Goal: Obtain resource: Obtain resource

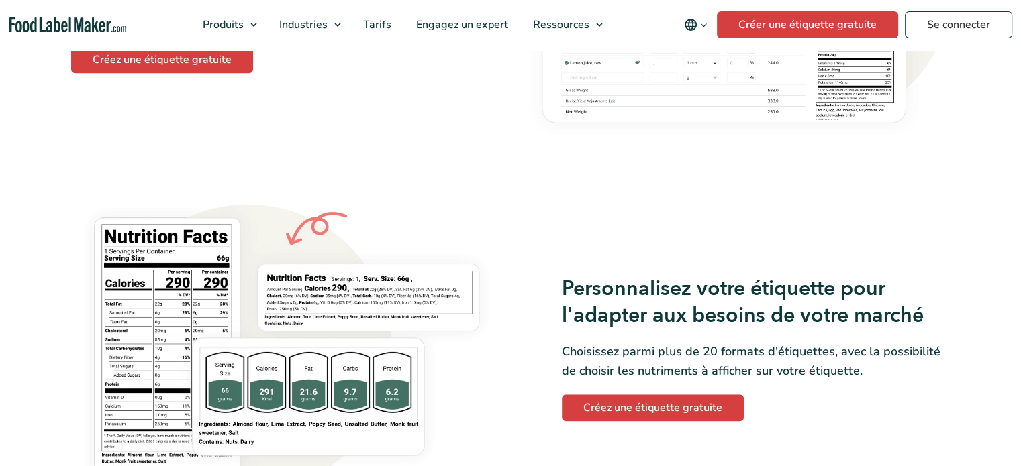
scroll to position [800, 0]
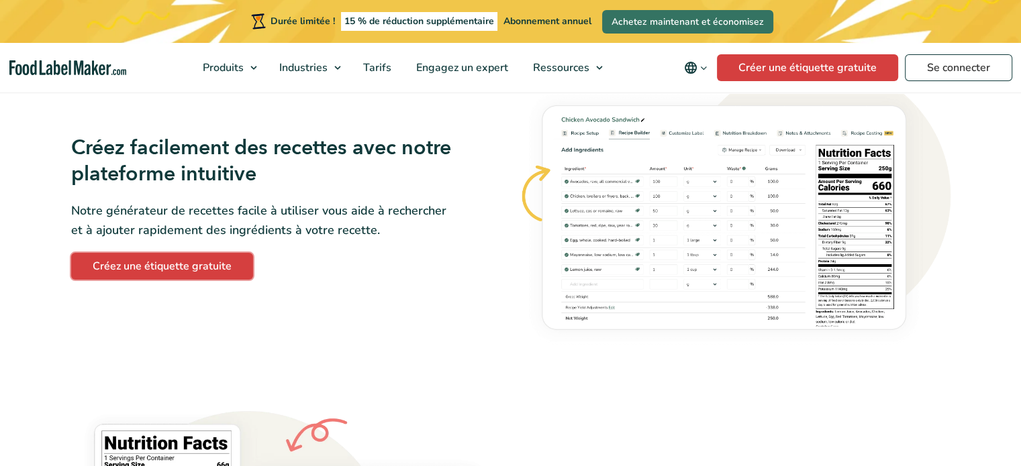
click at [134, 269] on font "Créez une étiquette gratuite" at bounding box center [162, 266] width 139 height 15
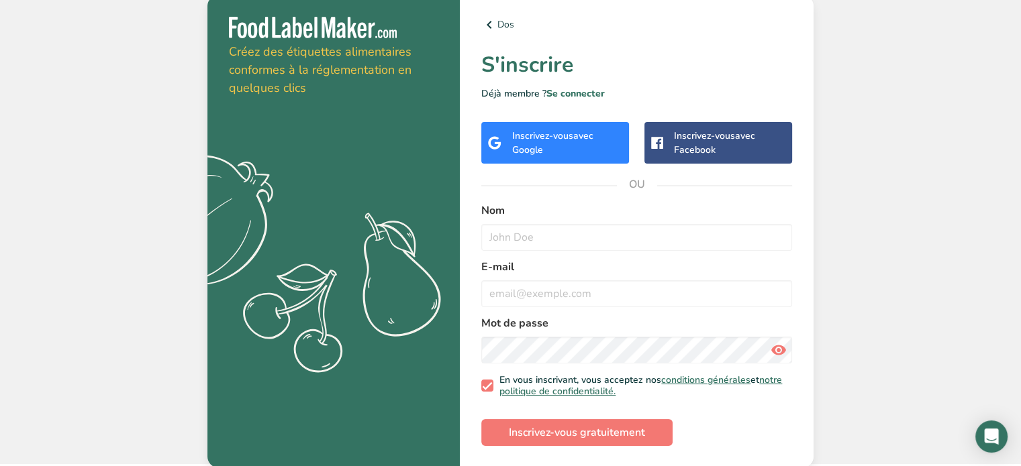
scroll to position [3, 0]
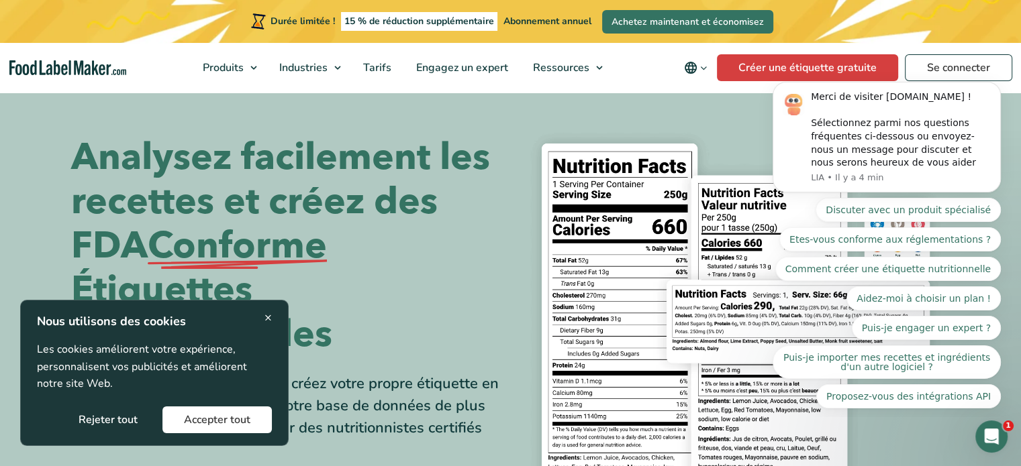
click at [319, 238] on font "Conforme" at bounding box center [237, 246] width 179 height 50
